Goal: Information Seeking & Learning: Learn about a topic

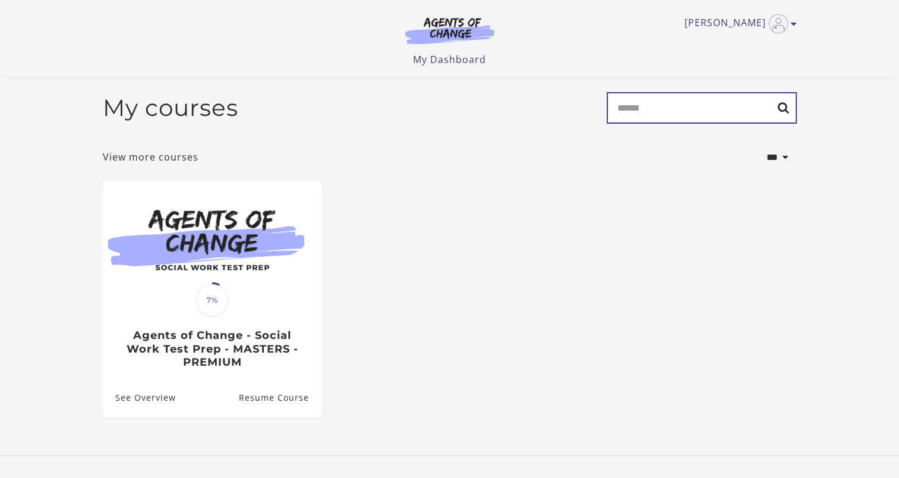
scroll to position [66, 0]
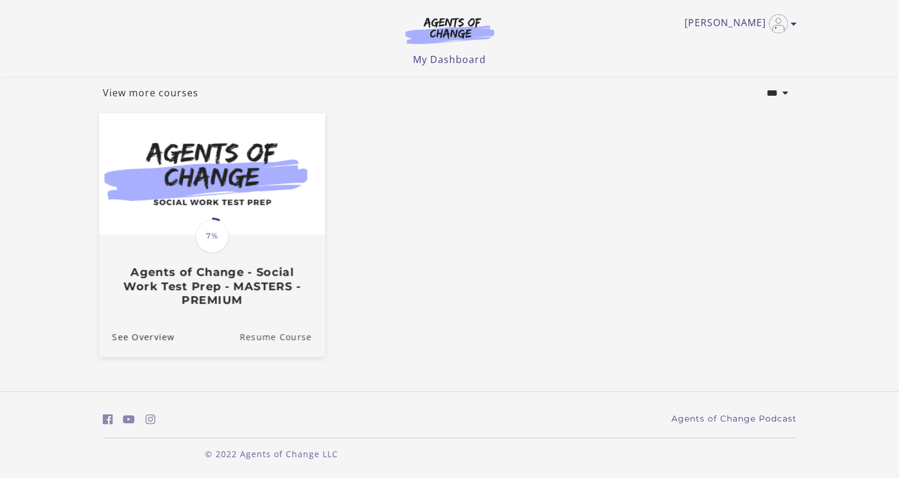
click at [271, 335] on link "Resume Course" at bounding box center [283, 337] width 86 height 40
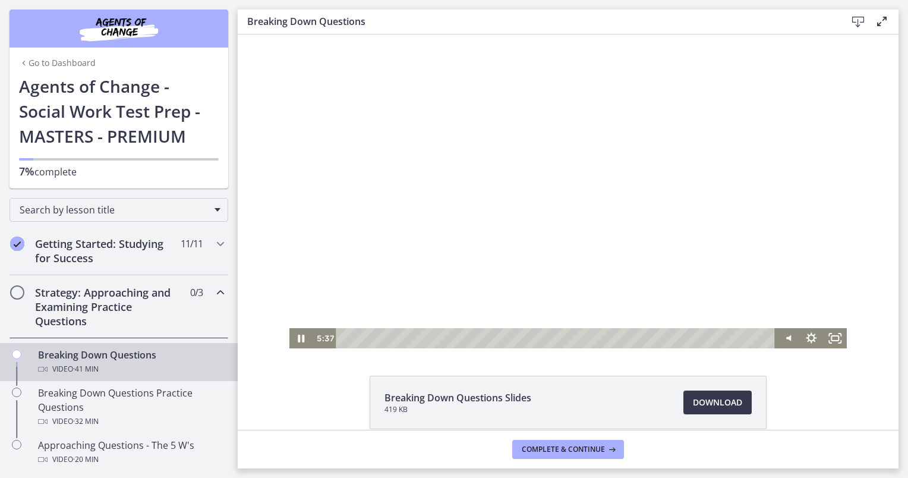
click at [366, 269] on div at bounding box center [568, 191] width 558 height 314
